Goal: Task Accomplishment & Management: Manage account settings

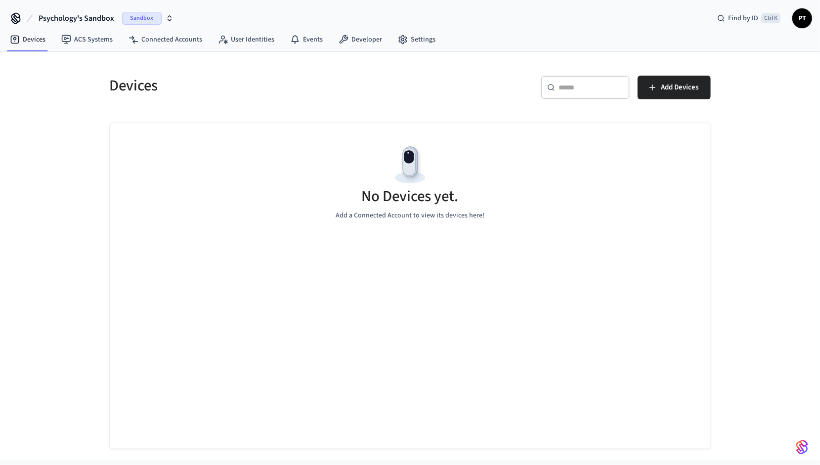
click at [170, 19] on icon "button" at bounding box center [170, 18] width 8 height 8
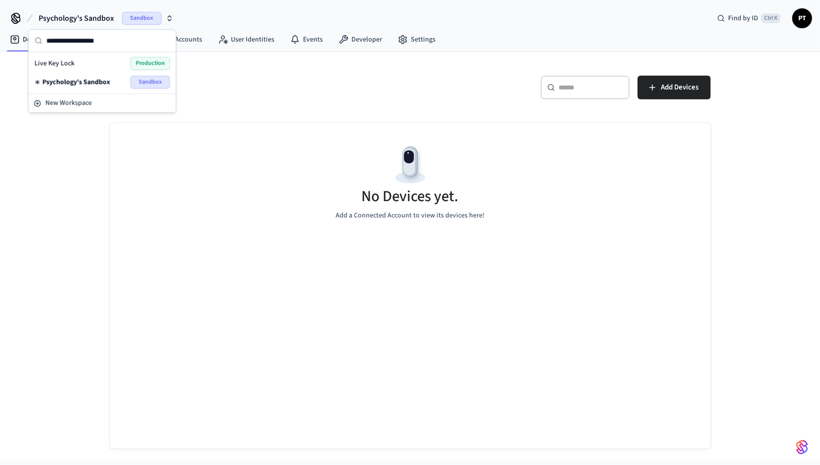
click at [159, 62] on span "Production" at bounding box center [151, 63] width 40 height 13
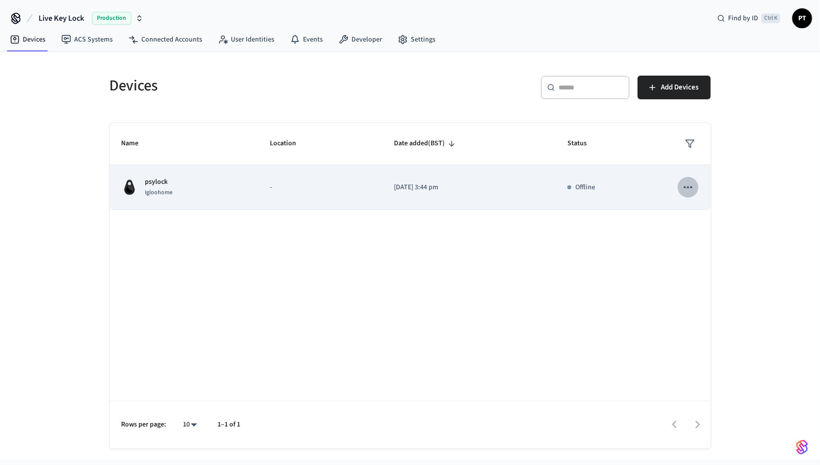
click at [685, 190] on icon "sticky table" at bounding box center [688, 187] width 13 height 13
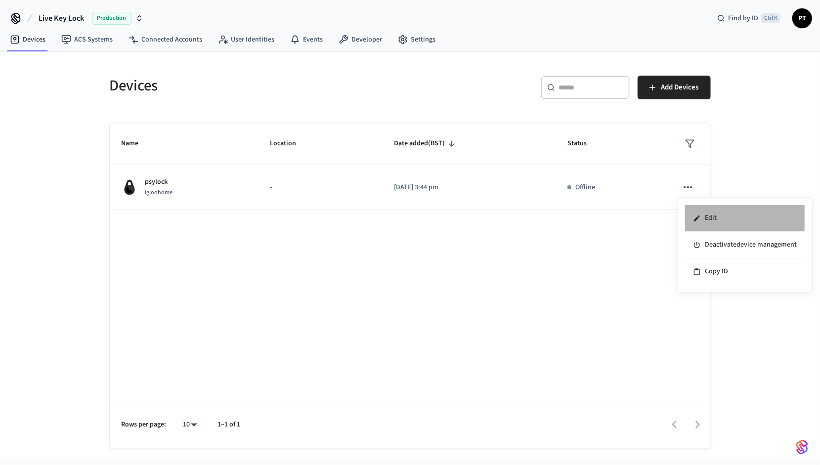
click at [700, 213] on li "Edit" at bounding box center [745, 218] width 120 height 27
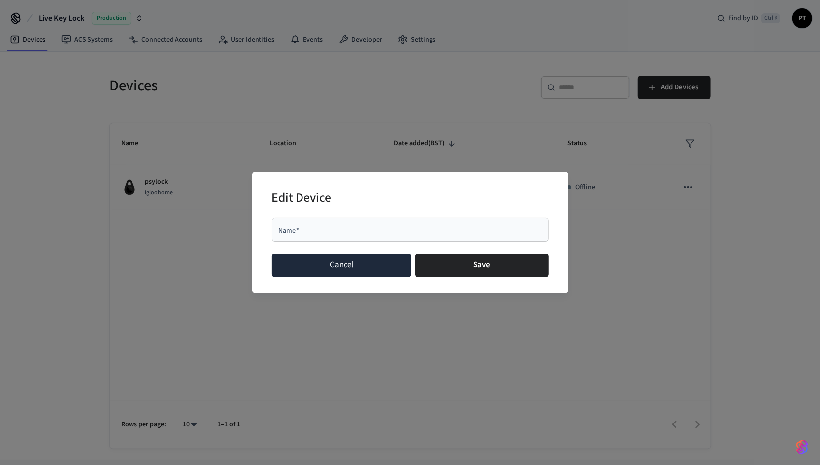
click at [332, 266] on button "Cancel" at bounding box center [342, 266] width 140 height 24
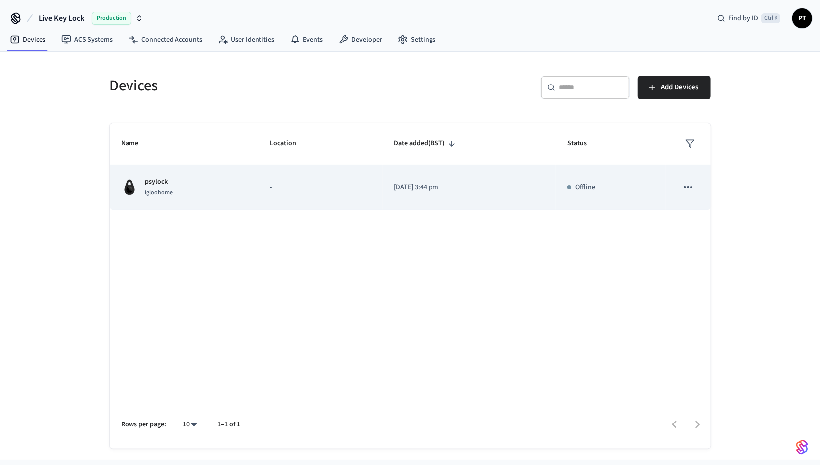
click at [158, 185] on p "psylock" at bounding box center [159, 182] width 28 height 10
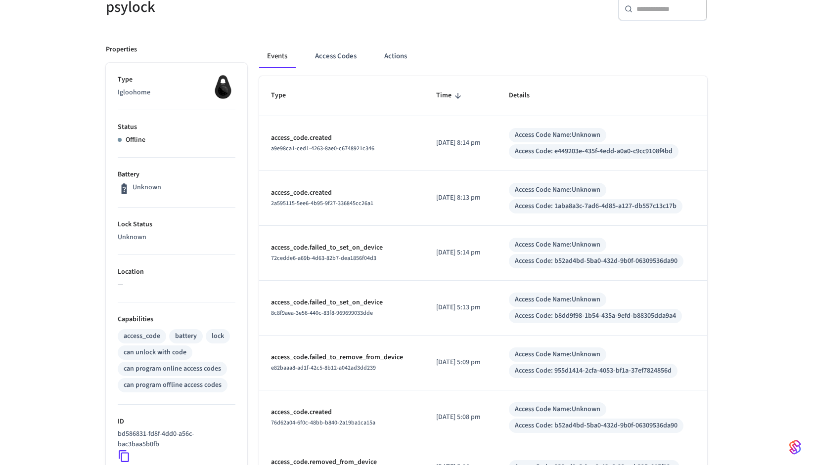
scroll to position [101, 0]
click at [332, 52] on button "Access Codes" at bounding box center [335, 56] width 57 height 24
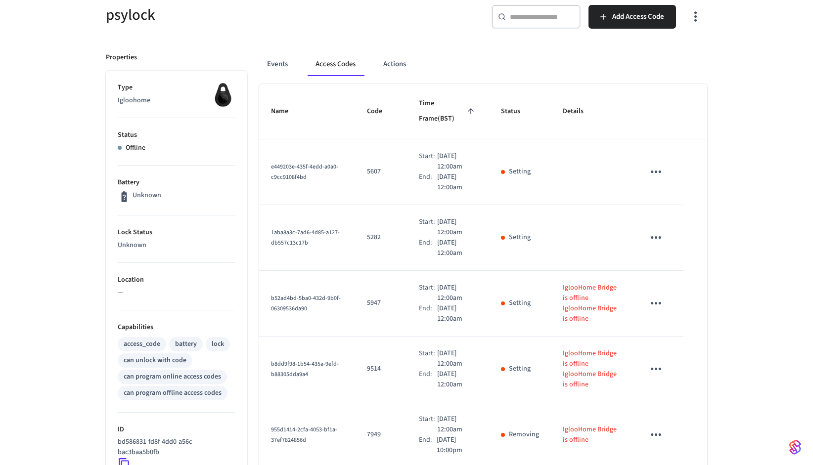
scroll to position [89, 0]
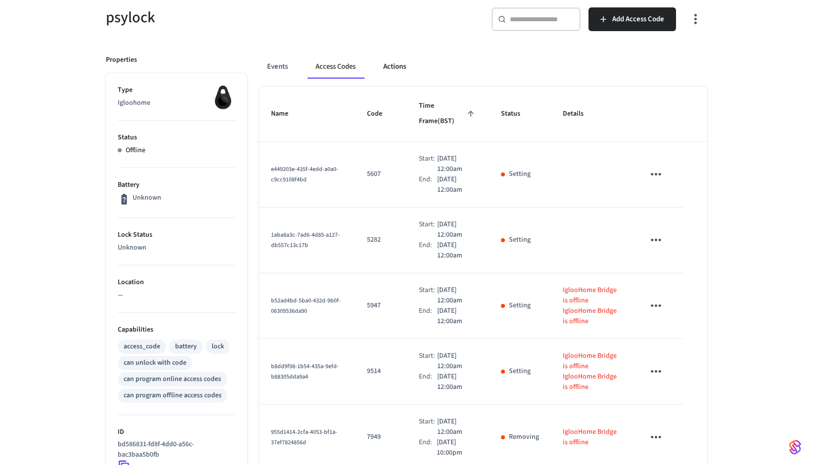
click at [396, 71] on button "Actions" at bounding box center [394, 67] width 39 height 24
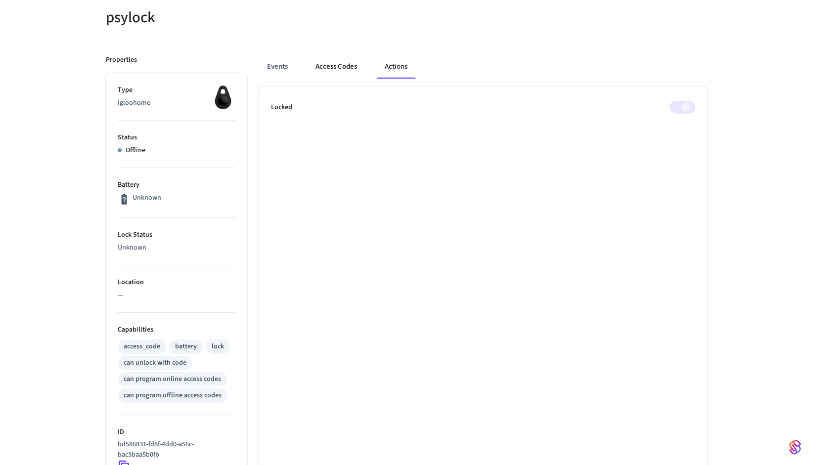
click at [340, 67] on button "Access Codes" at bounding box center [336, 67] width 57 height 24
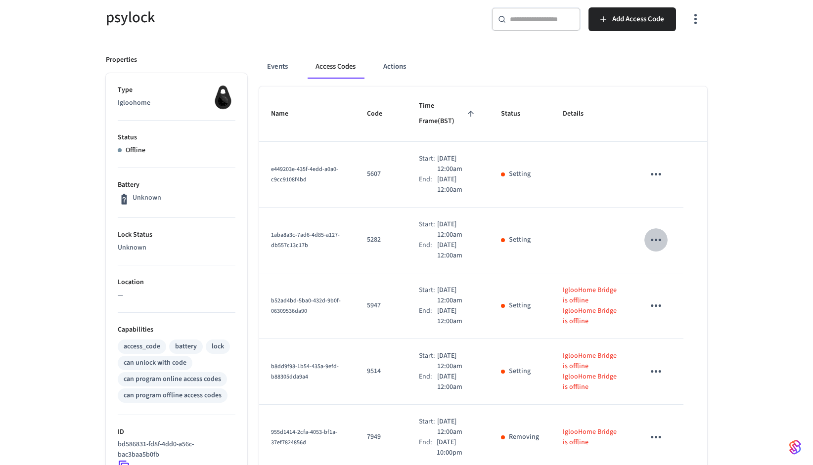
click at [657, 232] on icon "sticky table" at bounding box center [655, 239] width 15 height 15
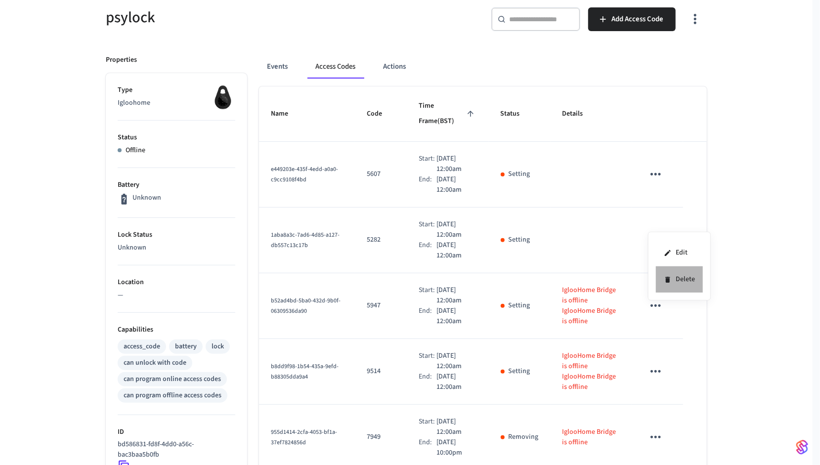
click at [684, 276] on li "Delete" at bounding box center [679, 279] width 47 height 26
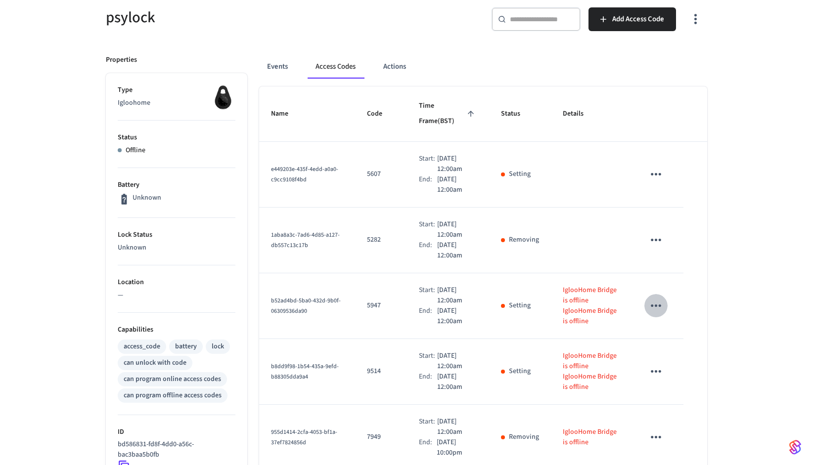
click at [655, 305] on icon "sticky table" at bounding box center [656, 306] width 10 height 2
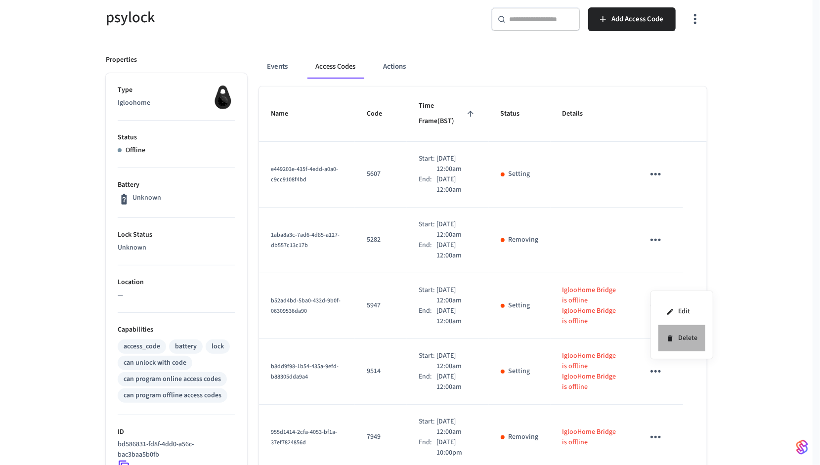
click at [679, 335] on li "Delete" at bounding box center [682, 338] width 47 height 26
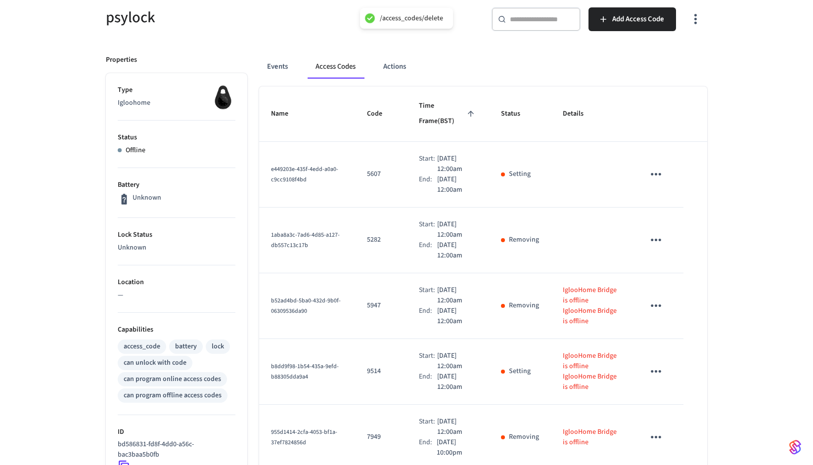
click at [652, 370] on icon "sticky table" at bounding box center [656, 371] width 10 height 2
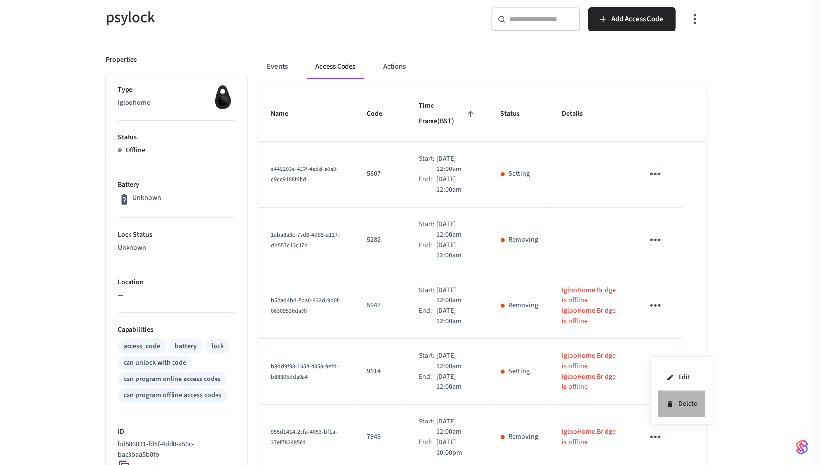
click at [679, 400] on li "Delete" at bounding box center [682, 404] width 47 height 26
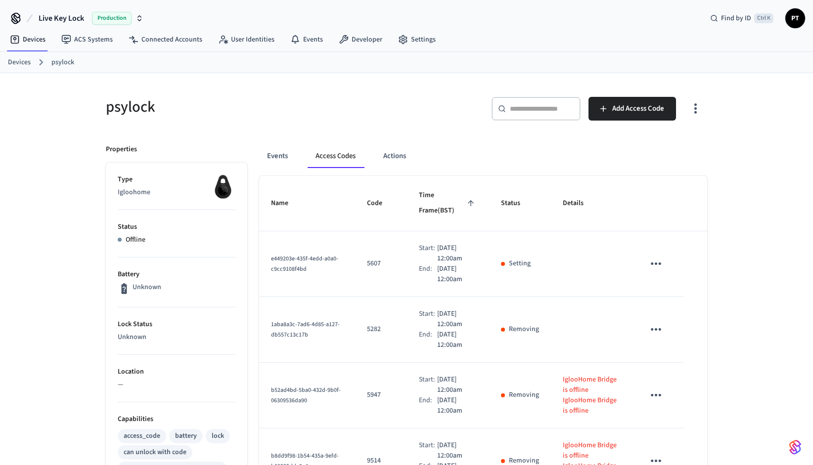
scroll to position [307, 0]
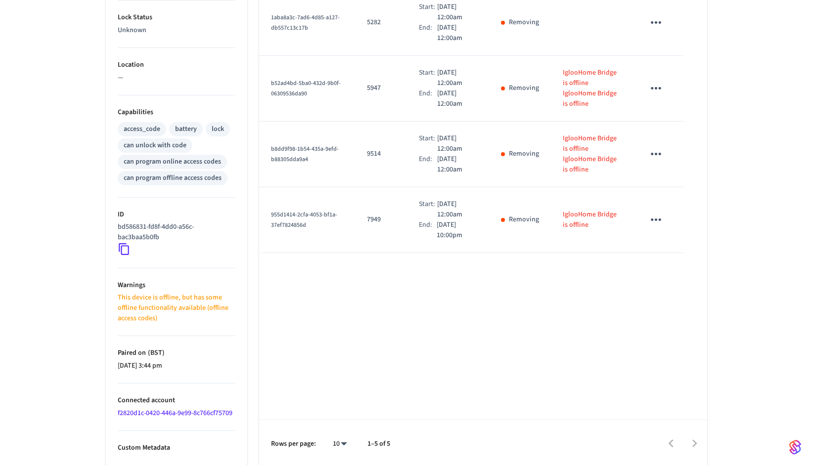
click at [694, 442] on div at bounding box center [553, 443] width 306 height 23
click at [658, 212] on icon "sticky table" at bounding box center [655, 219] width 15 height 15
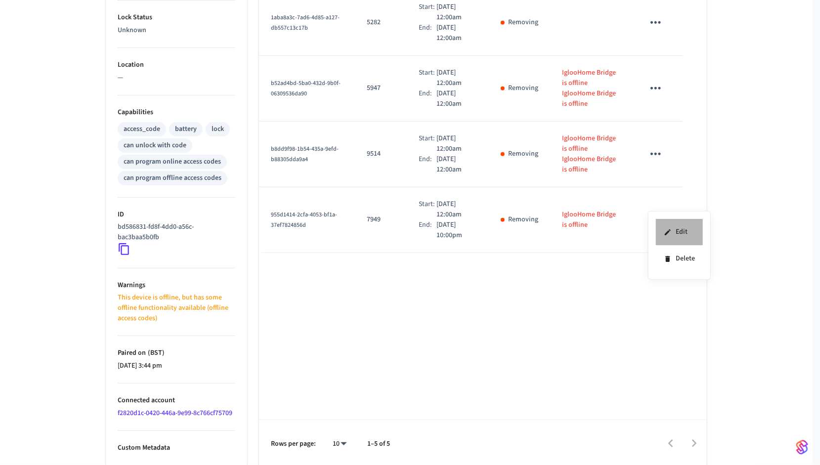
click at [671, 237] on li "Edit" at bounding box center [679, 232] width 47 height 27
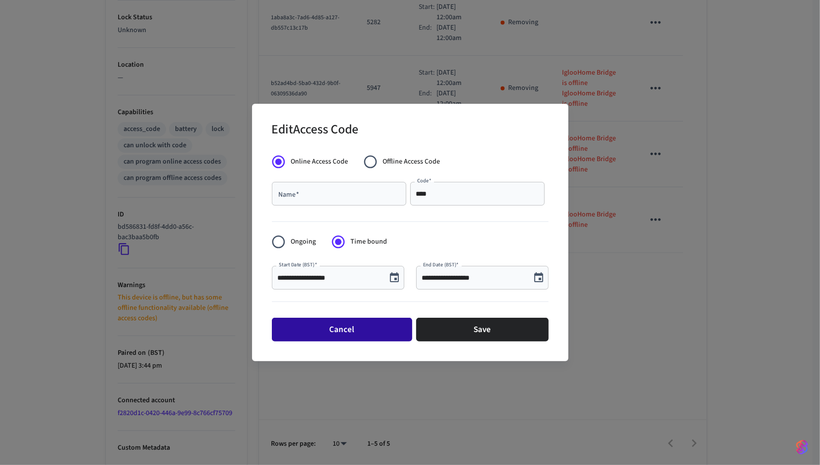
click at [355, 325] on button "Cancel" at bounding box center [342, 330] width 140 height 24
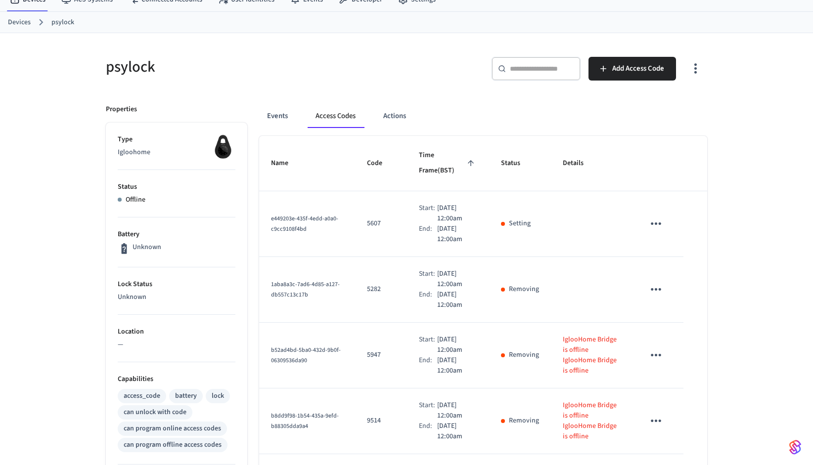
scroll to position [38, 0]
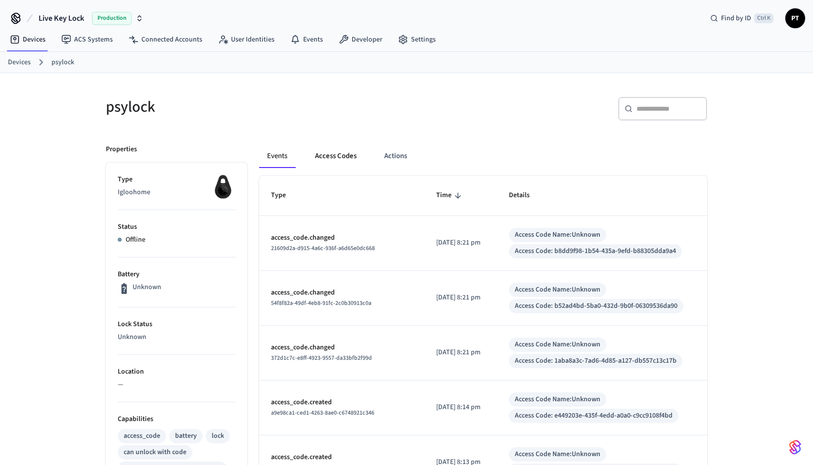
click at [336, 153] on button "Access Codes" at bounding box center [335, 156] width 57 height 24
click at [339, 155] on button "Access Codes" at bounding box center [335, 156] width 57 height 24
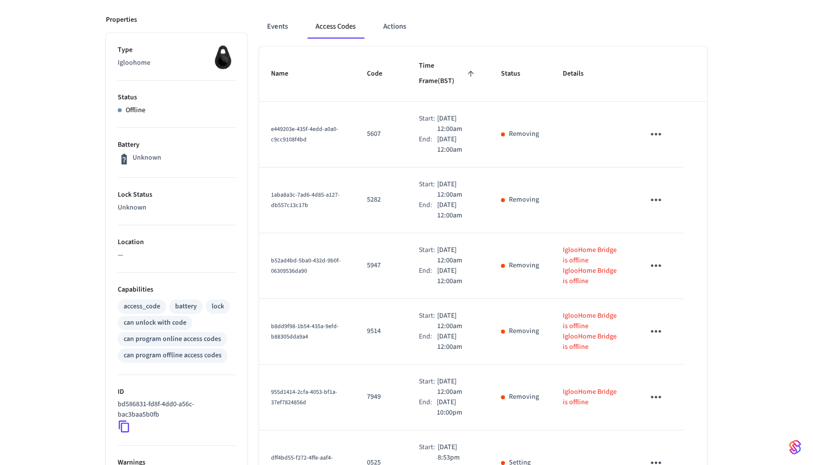
scroll to position [129, 0]
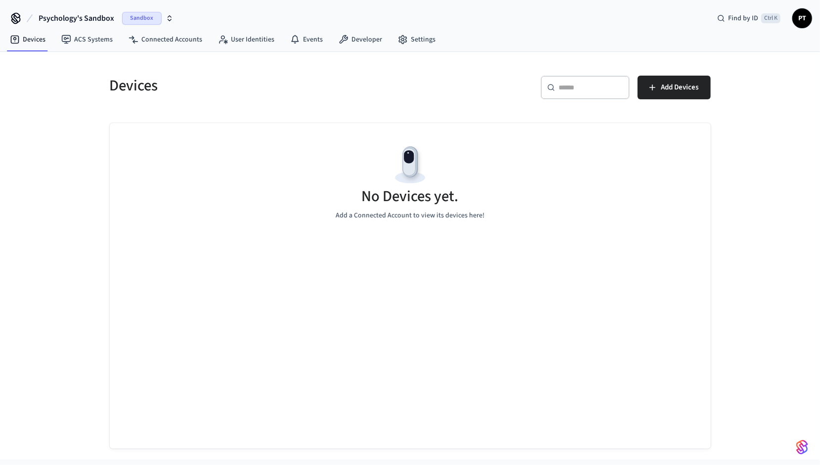
click at [169, 18] on icon "button" at bounding box center [170, 18] width 8 height 8
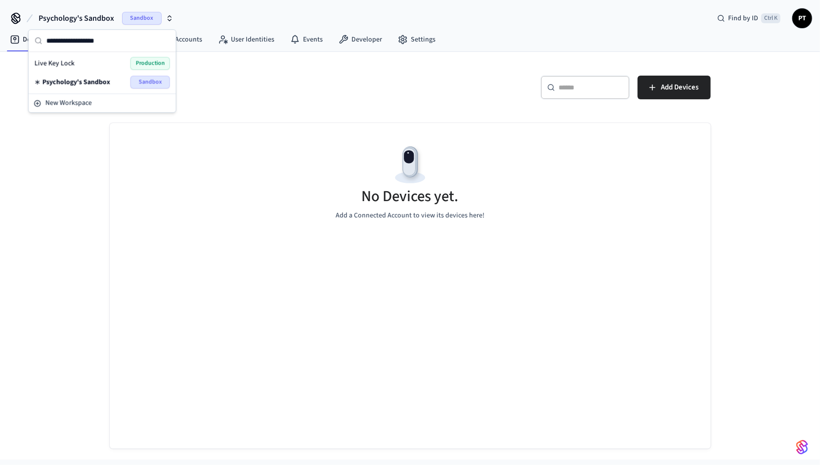
click at [151, 60] on span "Production" at bounding box center [151, 63] width 40 height 13
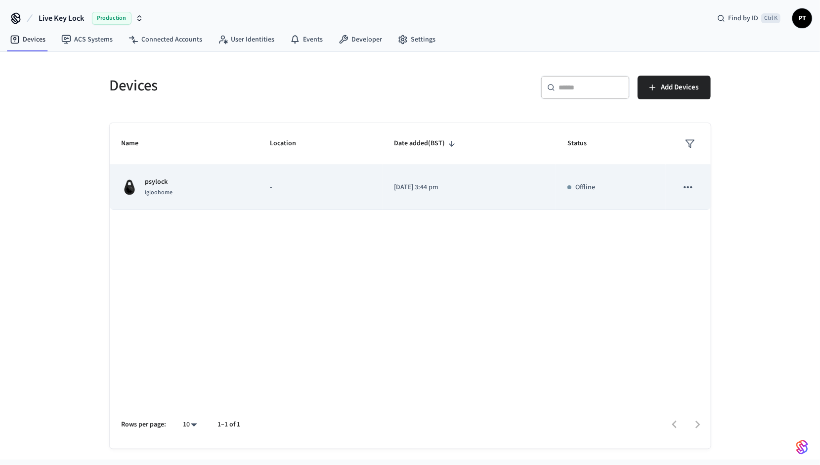
click at [200, 180] on div "psylock Igloohome" at bounding box center [184, 187] width 125 height 21
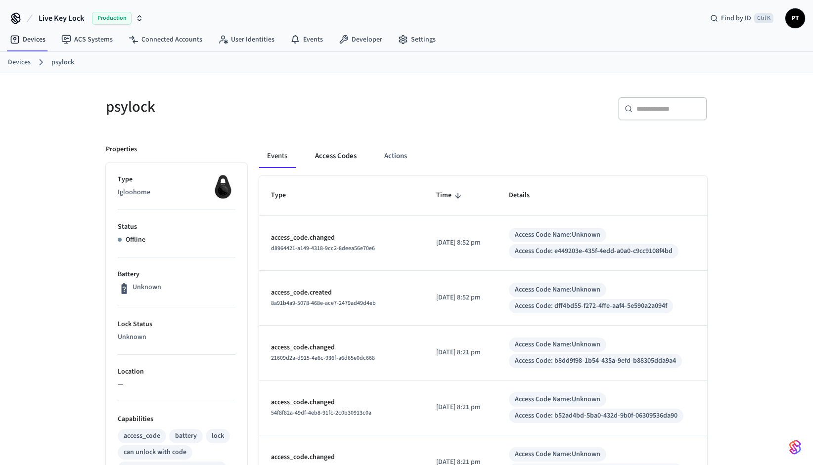
click at [338, 156] on button "Access Codes" at bounding box center [335, 156] width 57 height 24
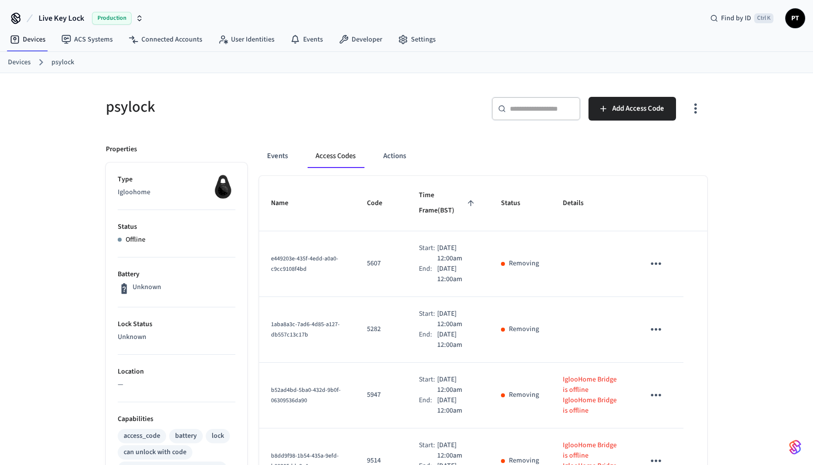
scroll to position [307, 0]
